Goal: Information Seeking & Learning: Find specific fact

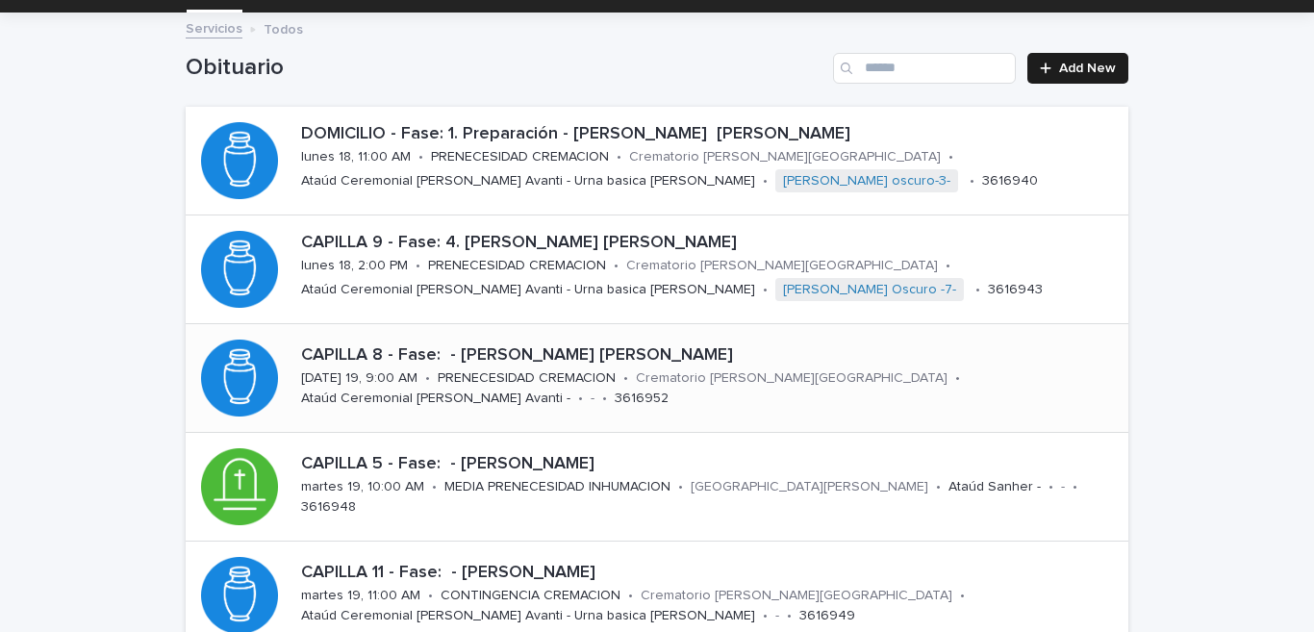
scroll to position [190, 0]
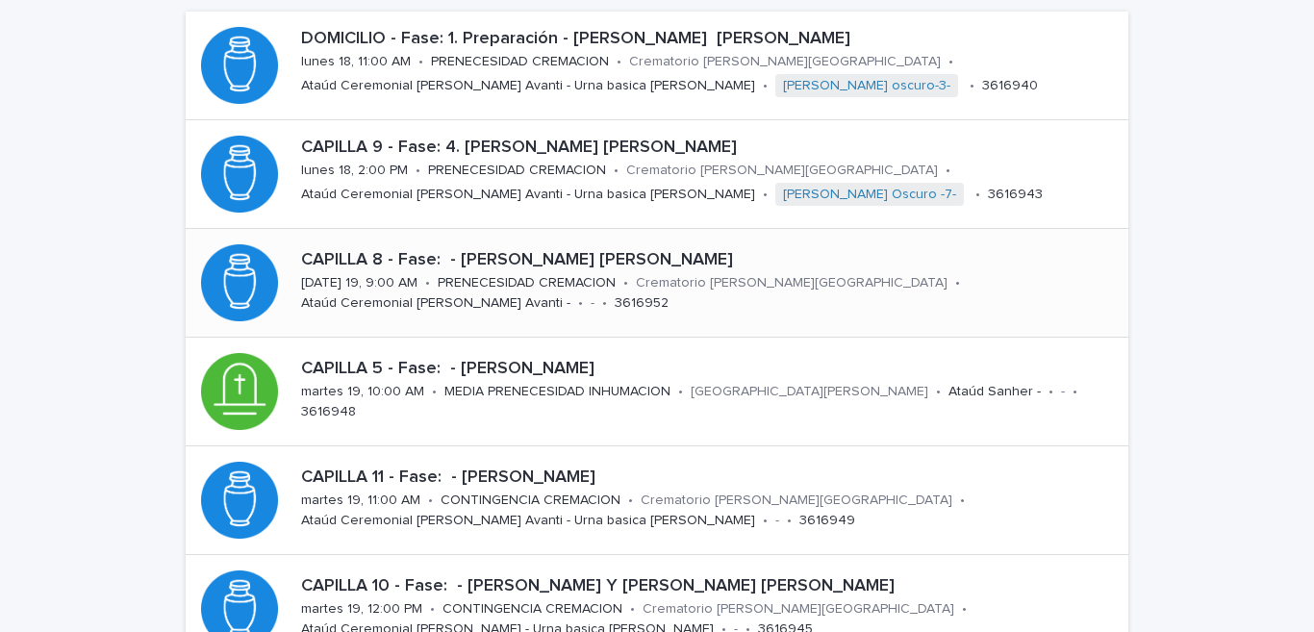
click at [627, 264] on p "CAPILLA 8 - Fase: - [PERSON_NAME] [PERSON_NAME]" at bounding box center [711, 260] width 820 height 21
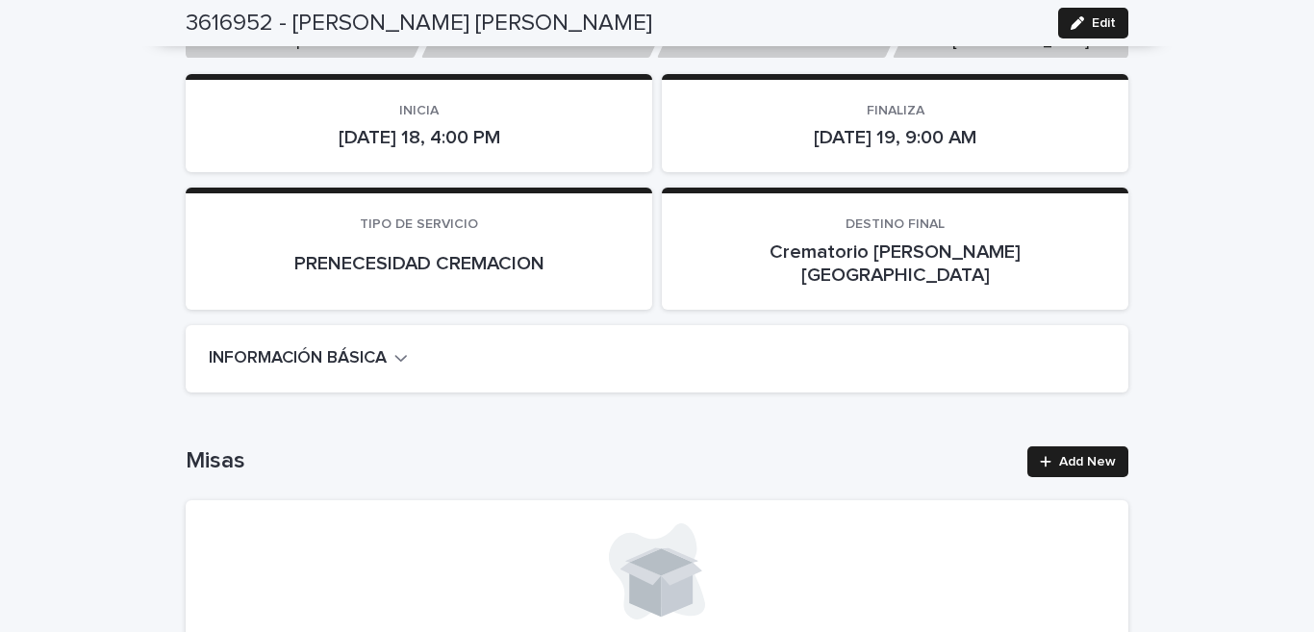
scroll to position [473, 0]
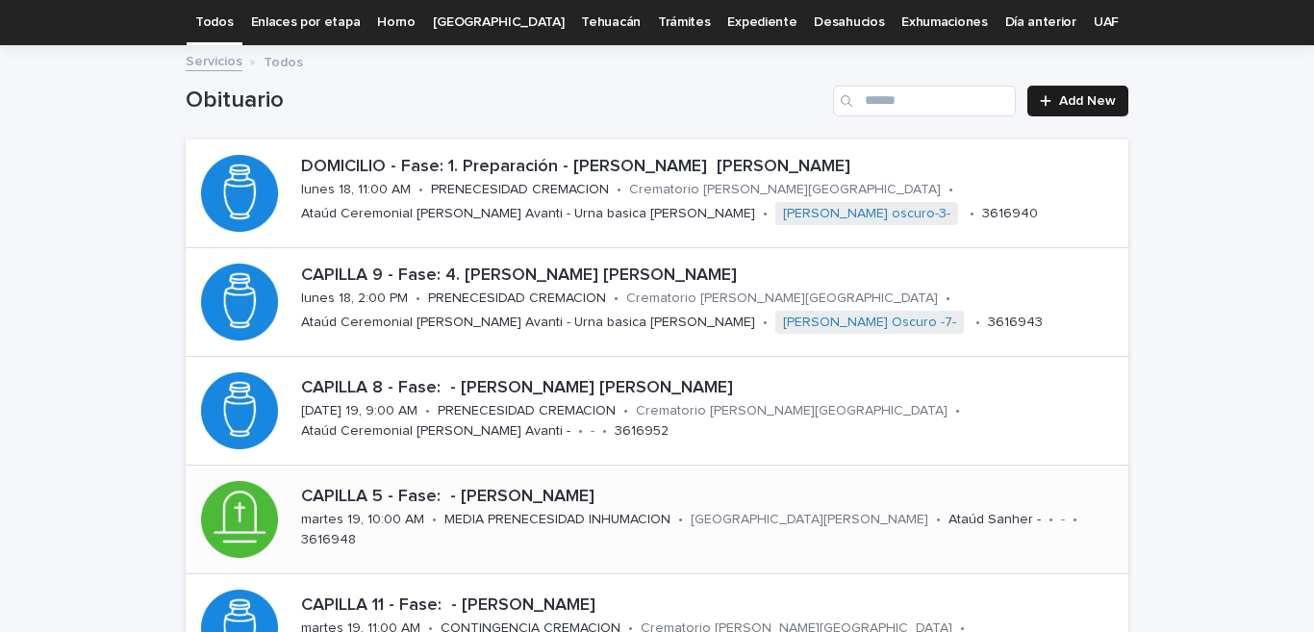
scroll to position [156, 0]
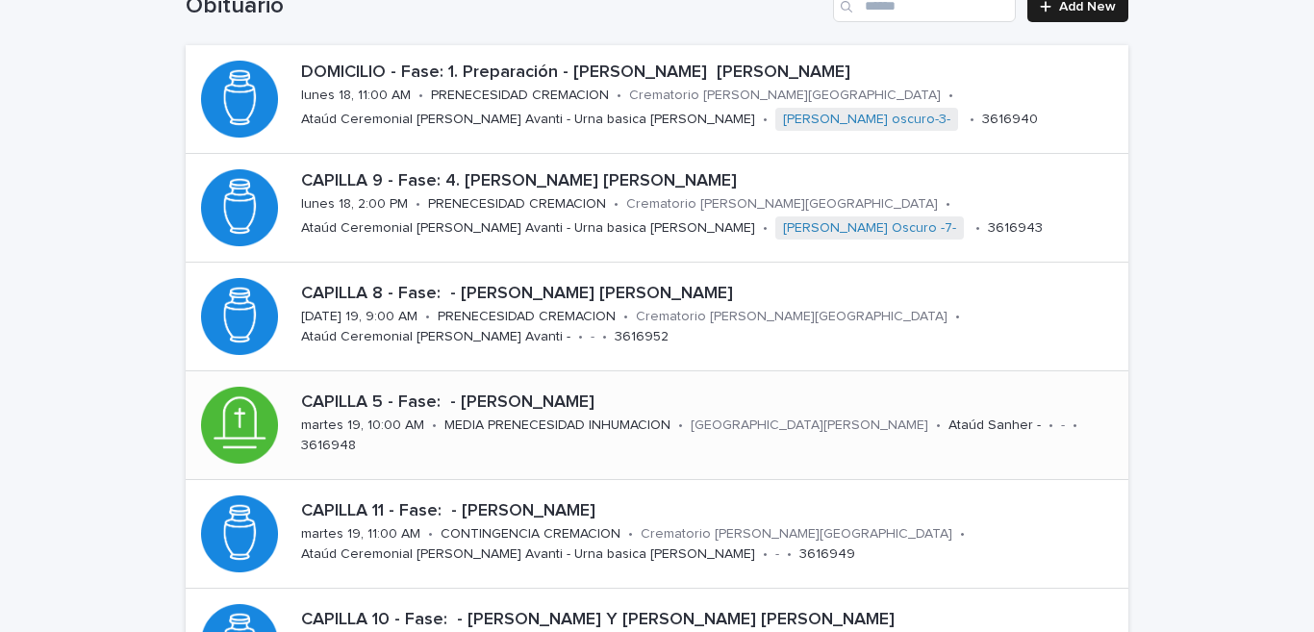
click at [556, 414] on p "CAPILLA 5 - Fase: - [PERSON_NAME]" at bounding box center [711, 403] width 820 height 21
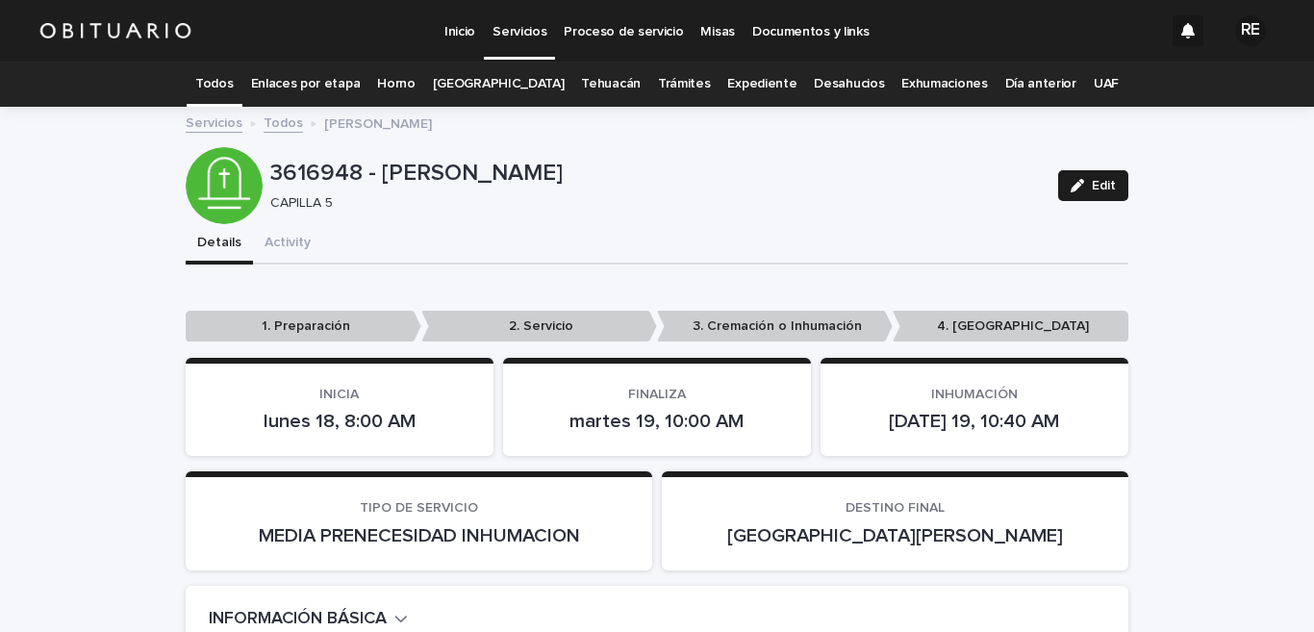
scroll to position [473, 0]
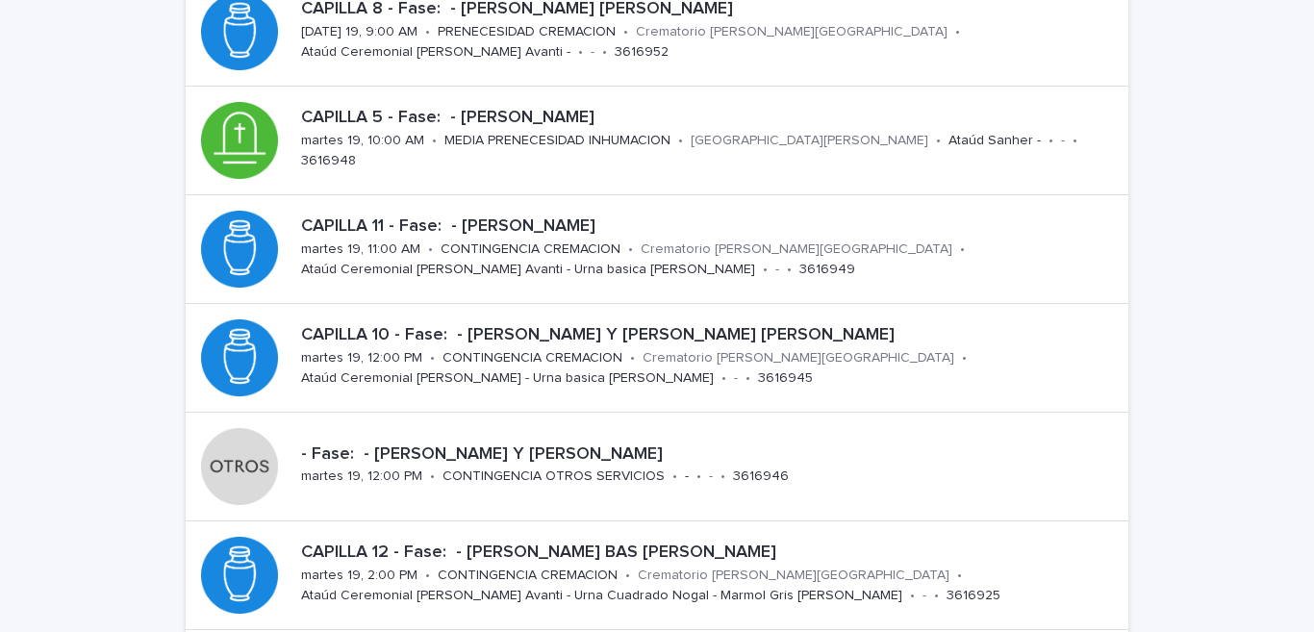
scroll to position [535, 0]
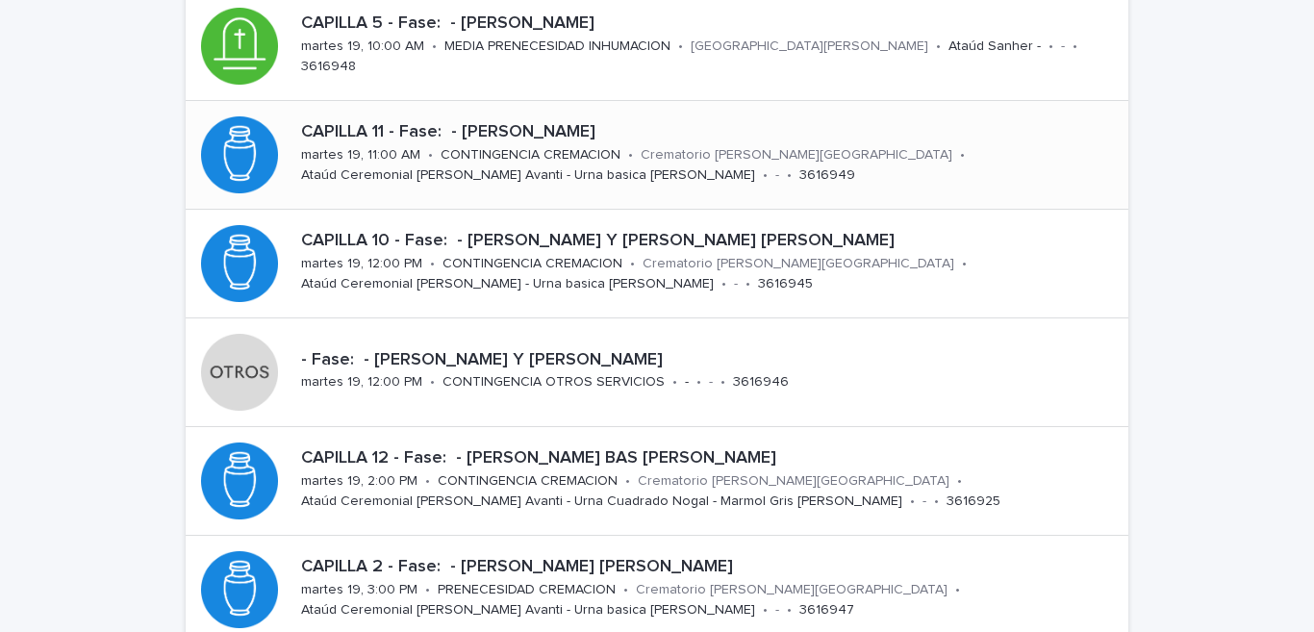
click at [521, 128] on p "CAPILLA 11 - Fase: - [PERSON_NAME]" at bounding box center [711, 132] width 820 height 21
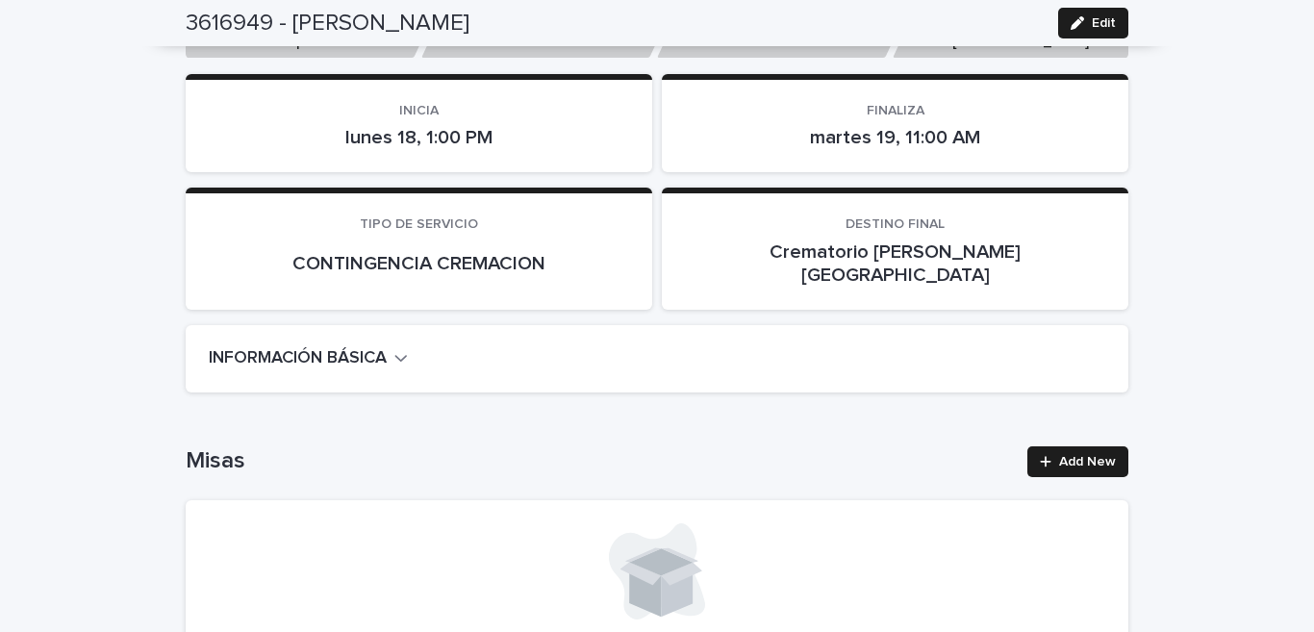
scroll to position [569, 0]
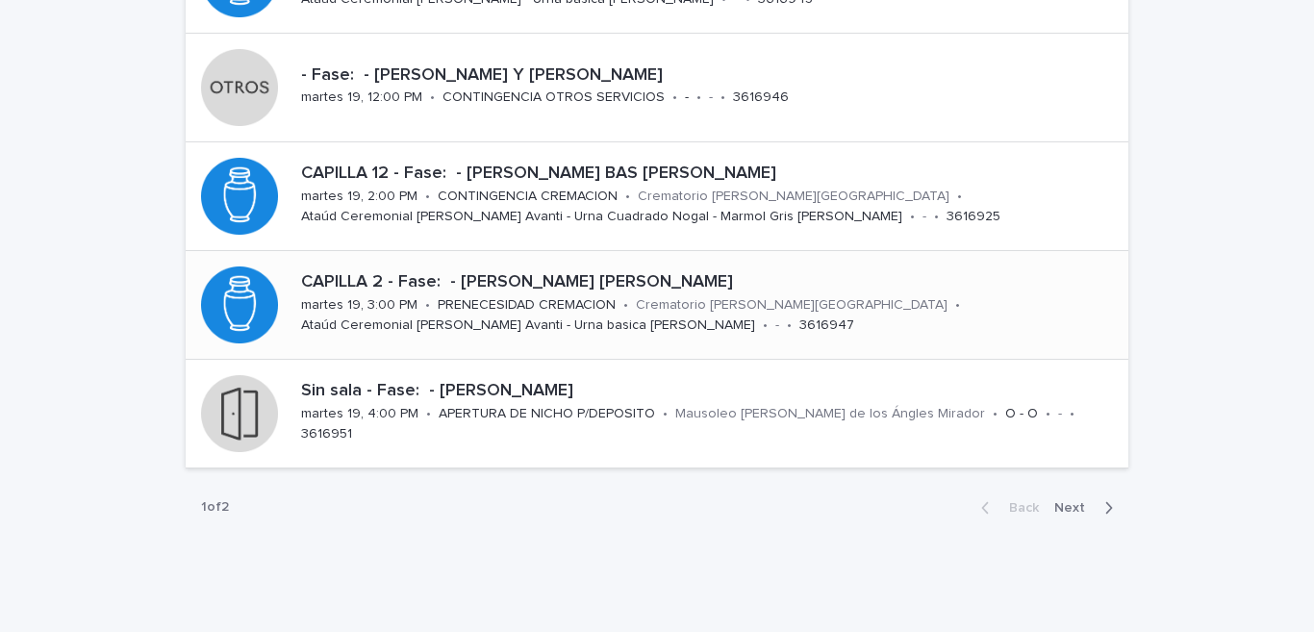
scroll to position [871, 0]
